Goal: Transaction & Acquisition: Purchase product/service

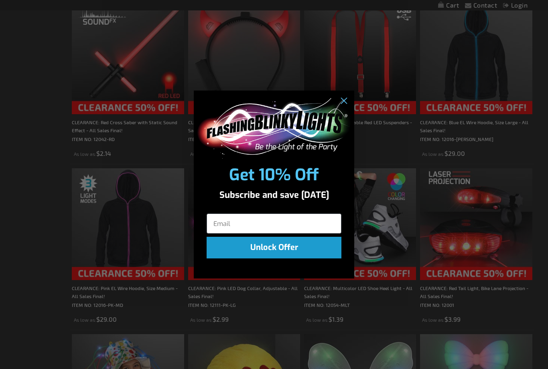
scroll to position [330, 0]
click at [341, 108] on circle "Close dialog" at bounding box center [343, 100] width 13 height 13
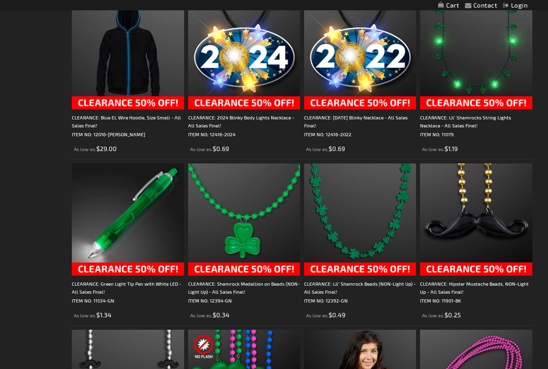
scroll to position [1831, 0]
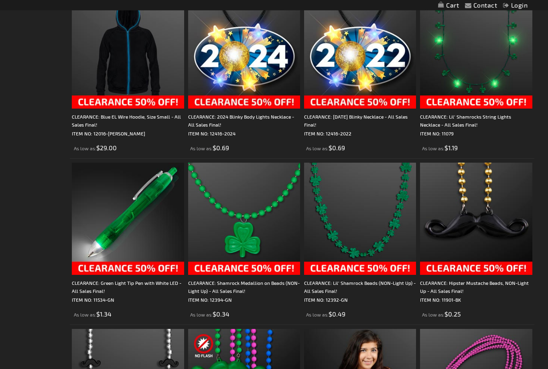
click at [383, 232] on img at bounding box center [360, 219] width 112 height 112
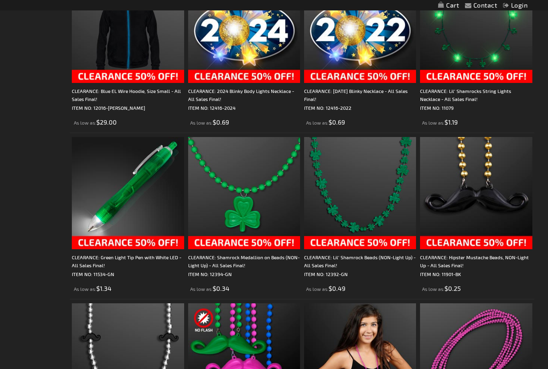
click at [260, 179] on img at bounding box center [244, 193] width 112 height 112
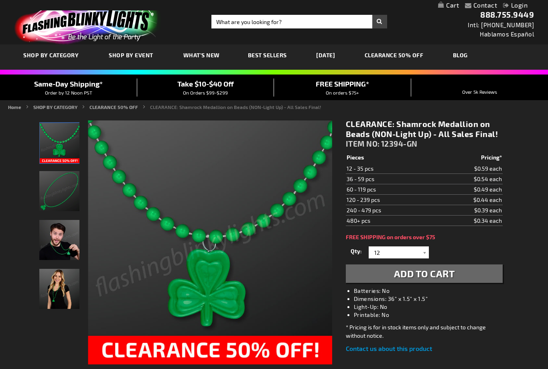
click at [416, 273] on span "Add to Cart" at bounding box center [424, 274] width 61 height 12
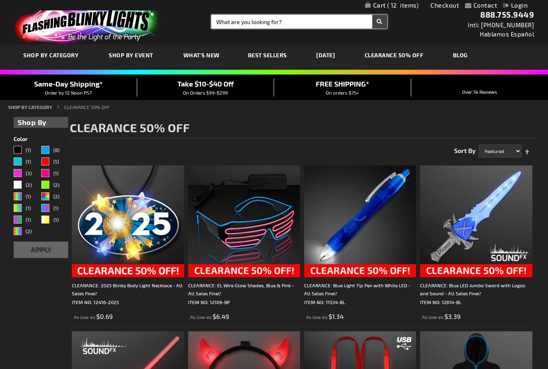
click at [298, 20] on input "Search" at bounding box center [298, 22] width 175 height 14
type input "Pirate"
click at [379, 22] on button "Search" at bounding box center [379, 22] width 15 height 14
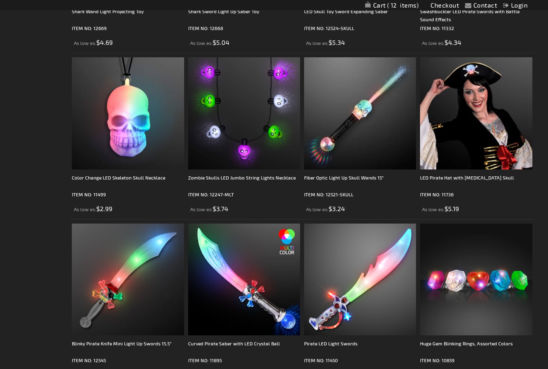
scroll to position [274, 0]
click at [123, 123] on img at bounding box center [128, 113] width 112 height 112
